Goal: Navigation & Orientation: Find specific page/section

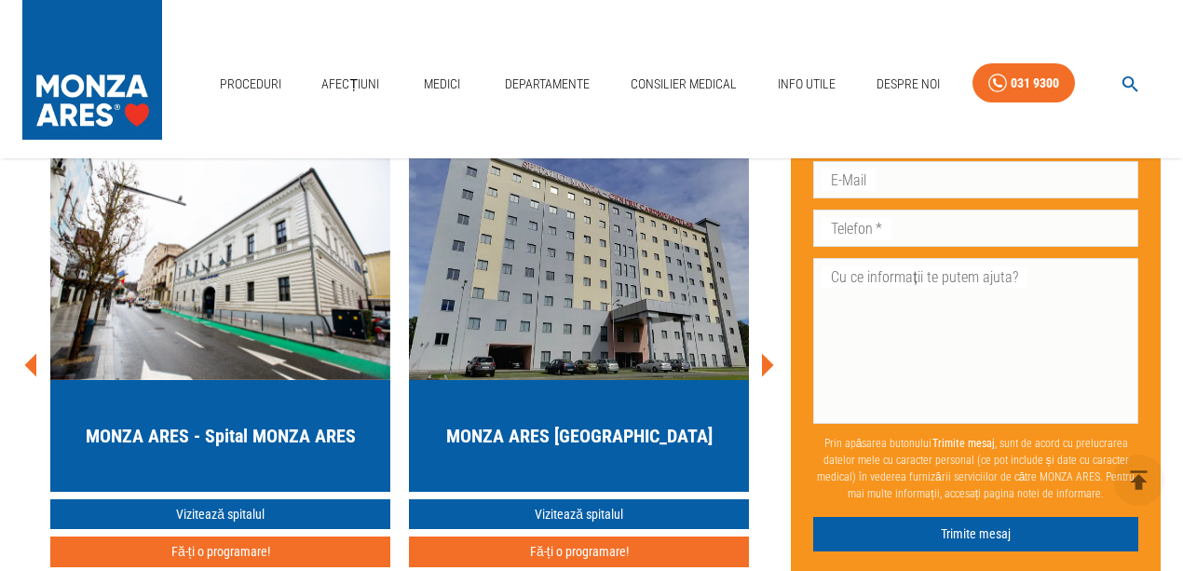
scroll to position [4968, 0]
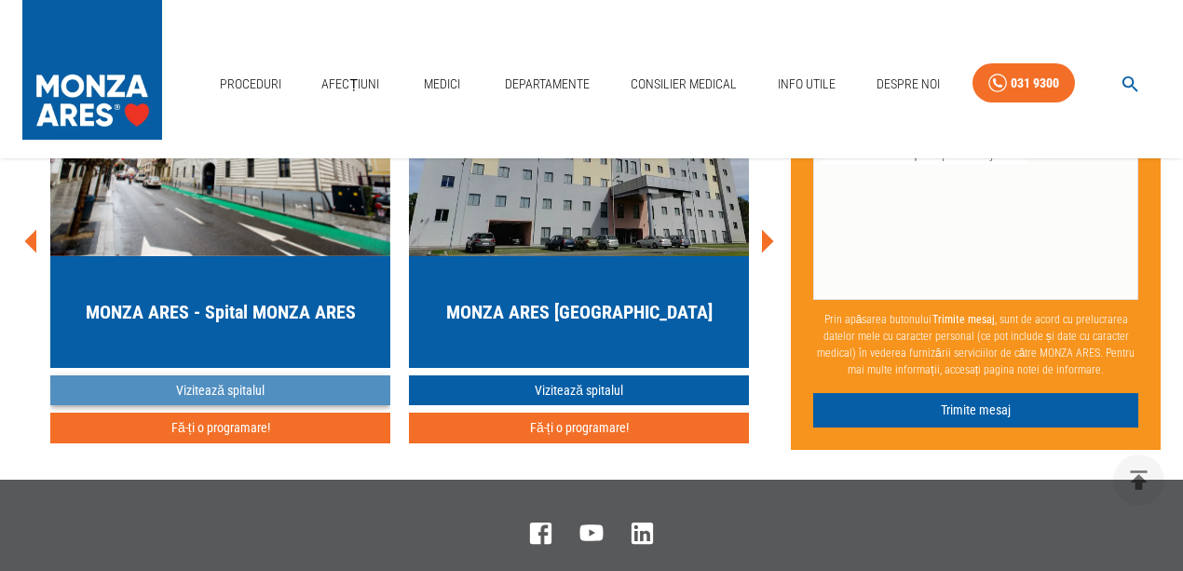
click at [231, 406] on link "Vizitează spitalul" at bounding box center [220, 390] width 340 height 31
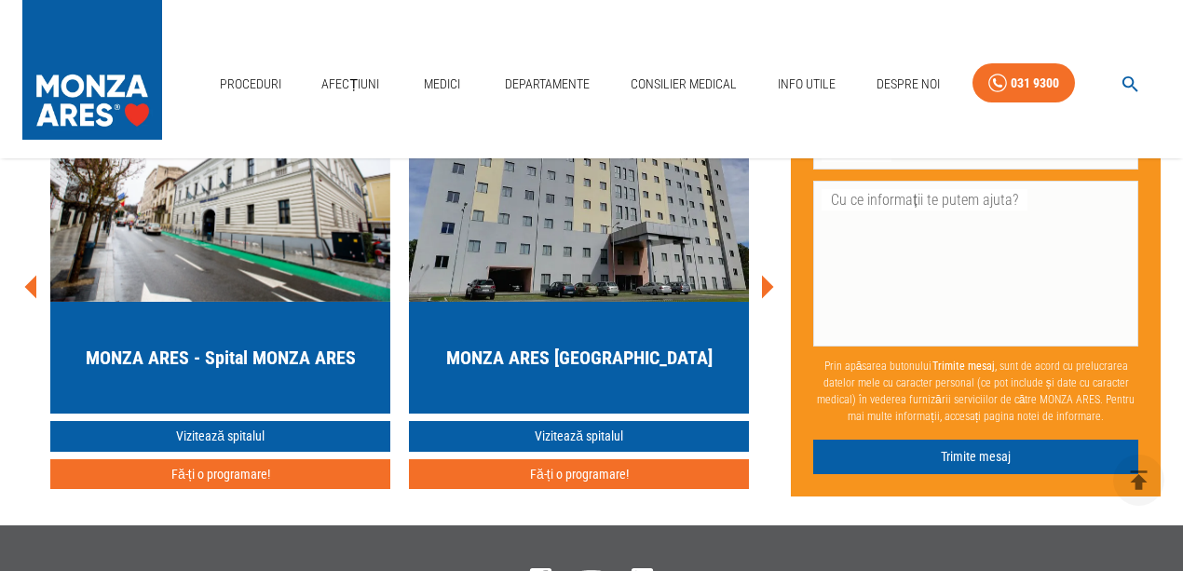
scroll to position [4307, 0]
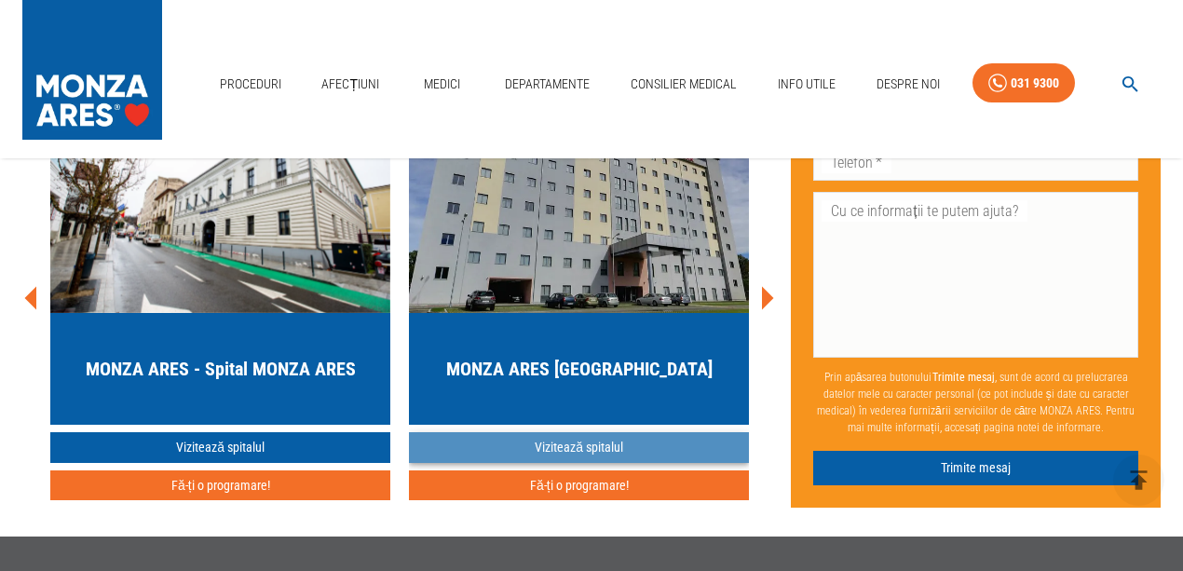
click at [571, 463] on link "Vizitează spitalul" at bounding box center [579, 447] width 340 height 31
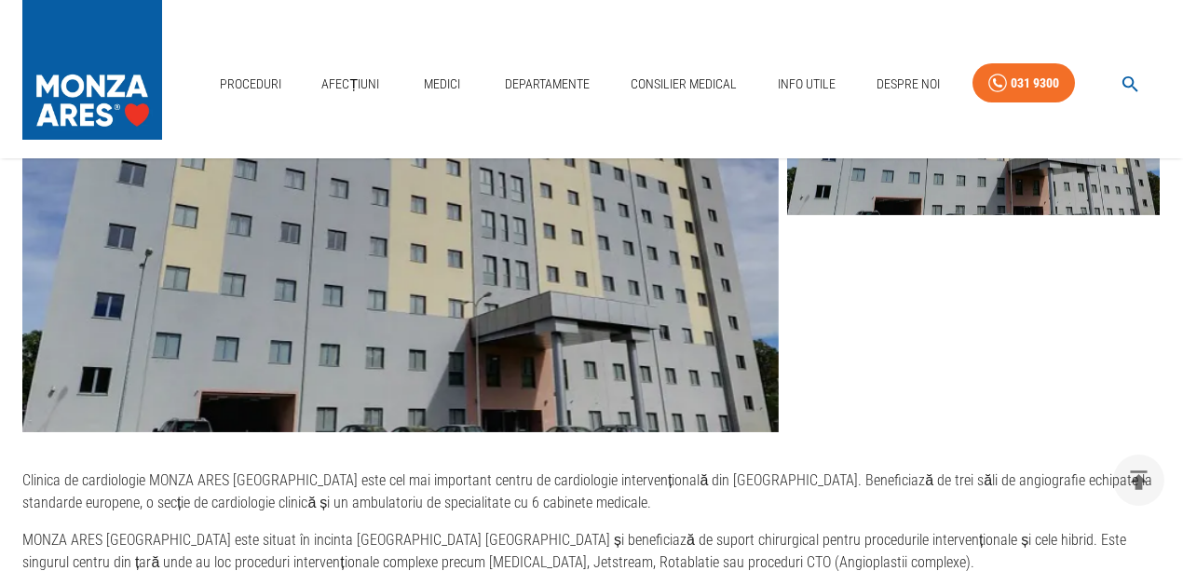
scroll to position [683, 0]
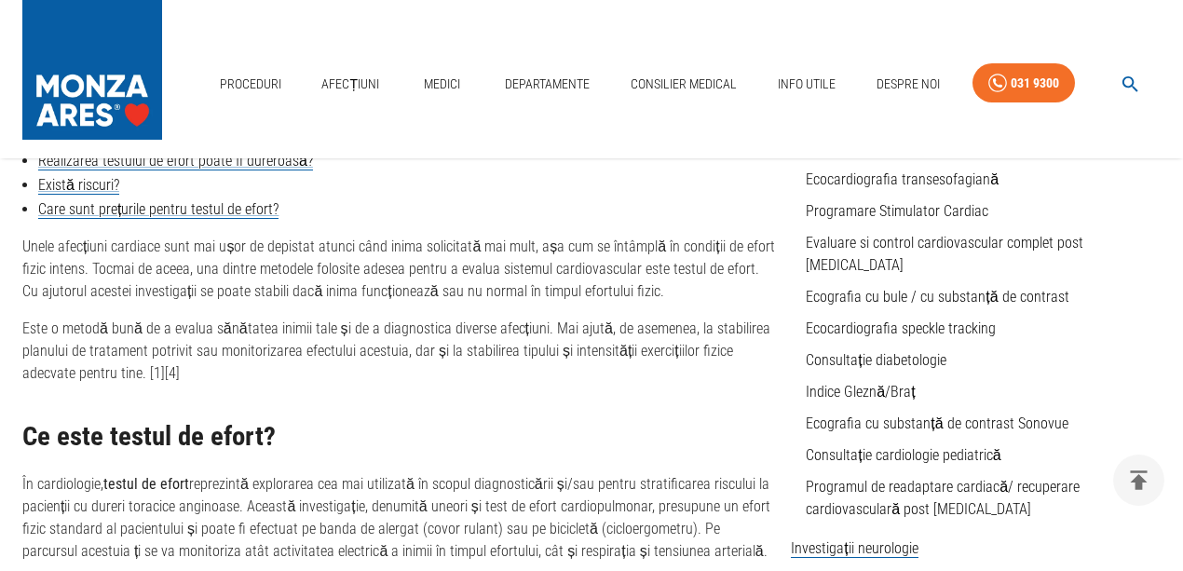
scroll to position [4307, 0]
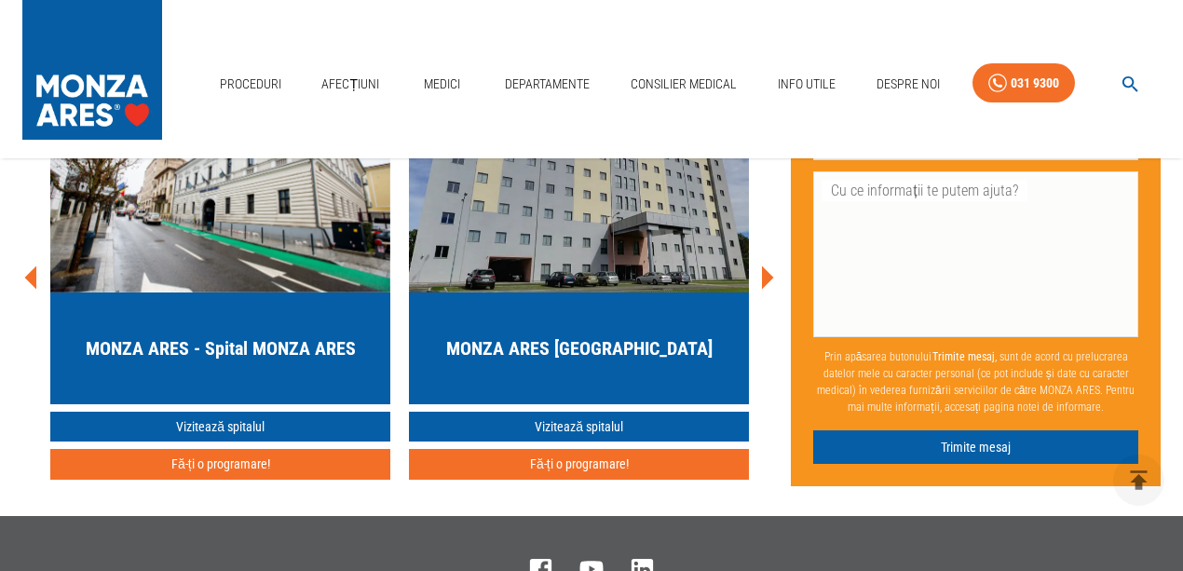
click at [595, 361] on h5 "MONZA ARES [GEOGRAPHIC_DATA]" at bounding box center [579, 348] width 266 height 26
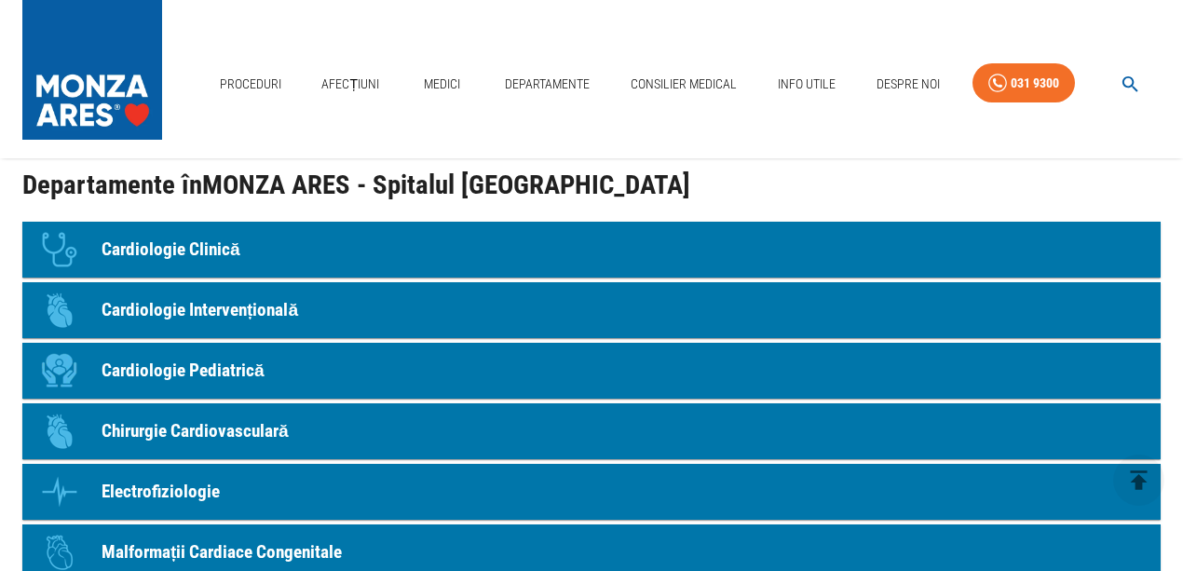
scroll to position [1614, 0]
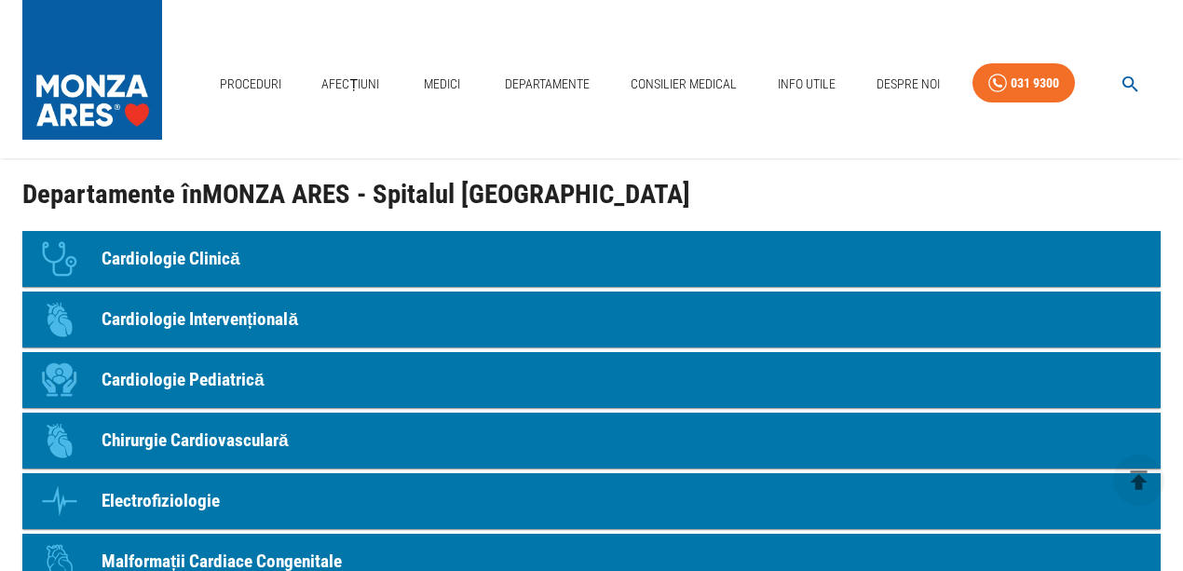
click at [216, 257] on p "Cardiologie Clinică" at bounding box center [171, 259] width 139 height 27
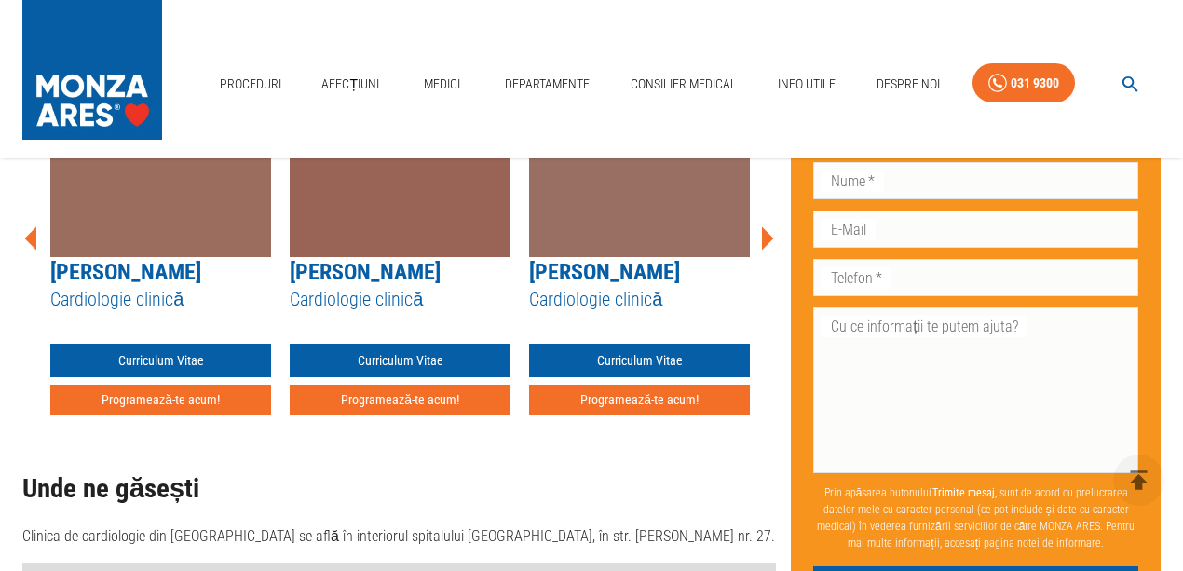
scroll to position [250, 0]
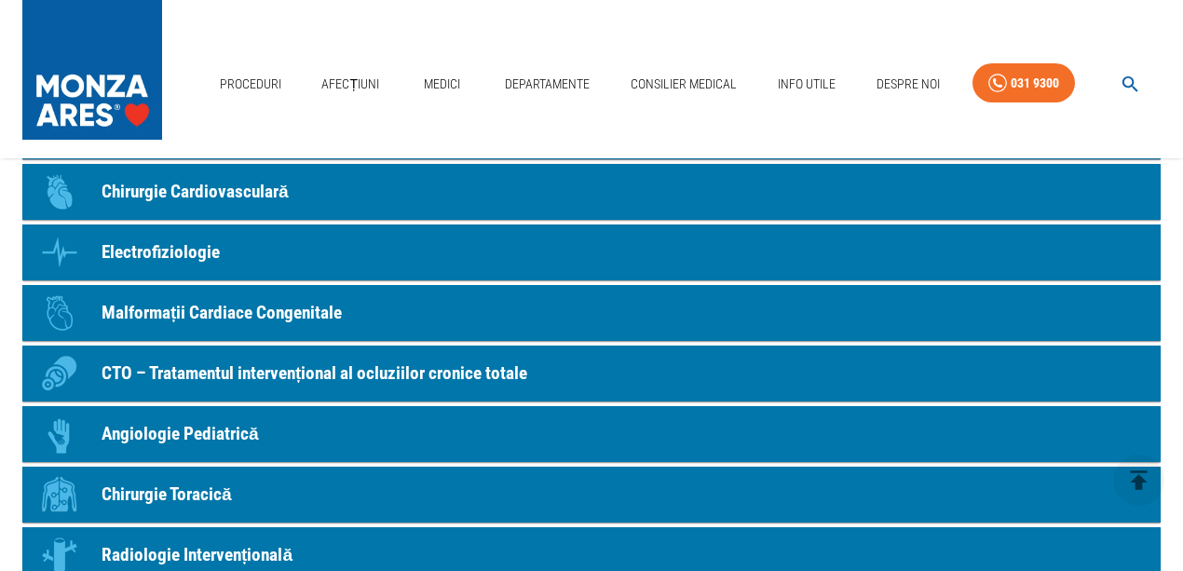
scroll to position [1552, 0]
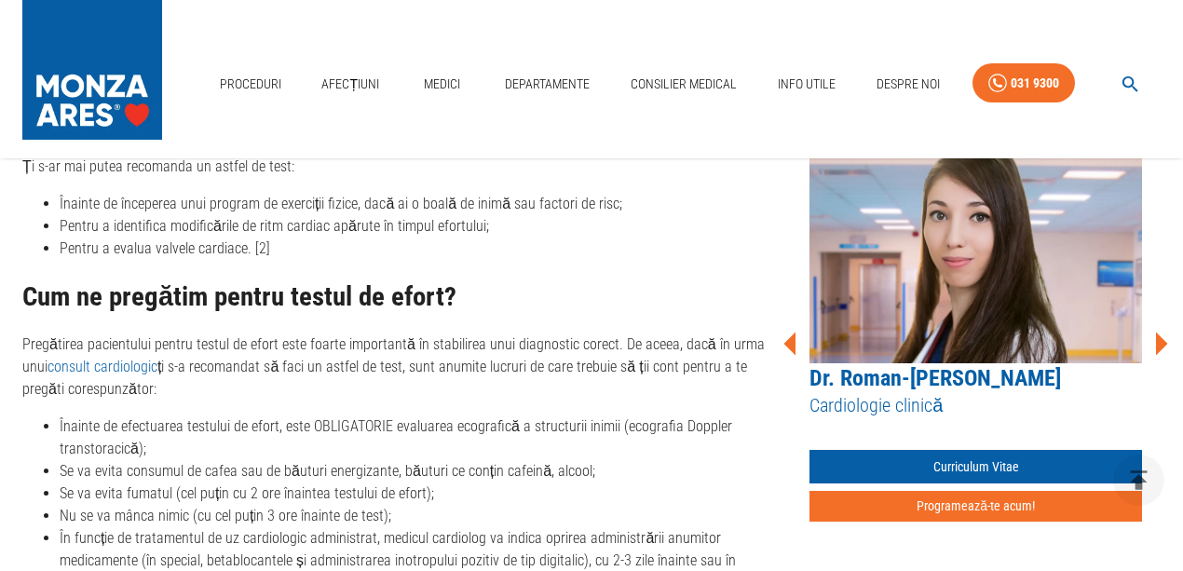
scroll to position [4307, 0]
